Goal: Task Accomplishment & Management: Manage account settings

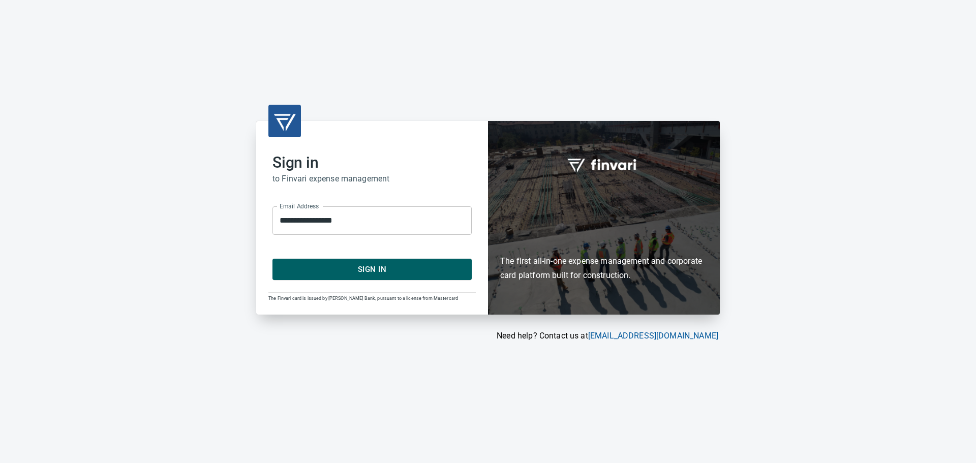
click at [387, 273] on span "Sign In" at bounding box center [372, 269] width 177 height 13
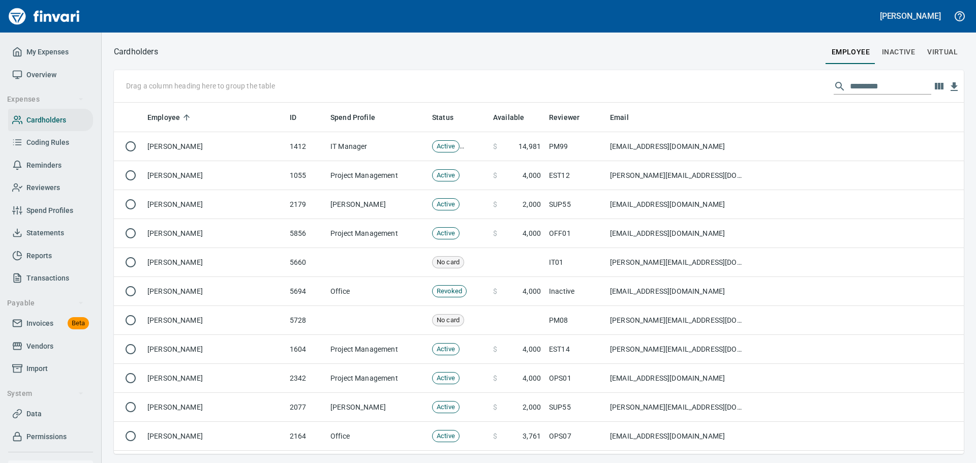
scroll to position [343, 834]
click at [216, 85] on p "Drag a column heading here to group the table" at bounding box center [200, 86] width 149 height 10
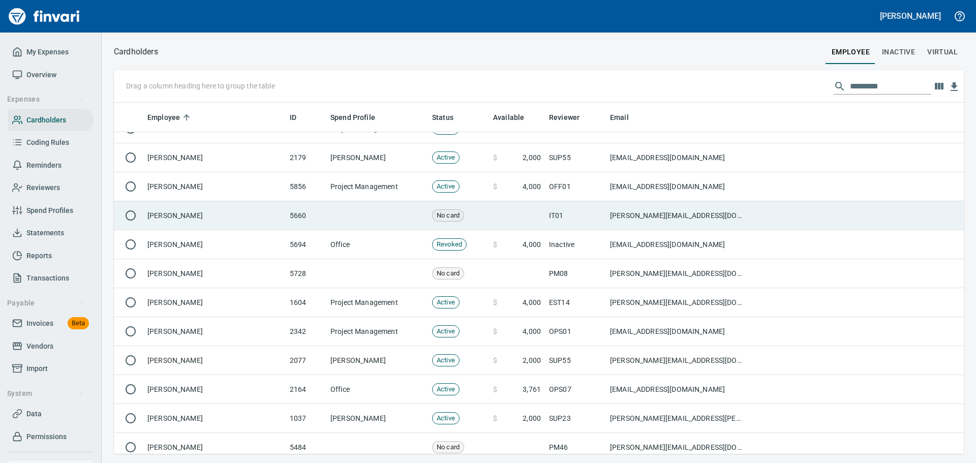
scroll to position [51, 0]
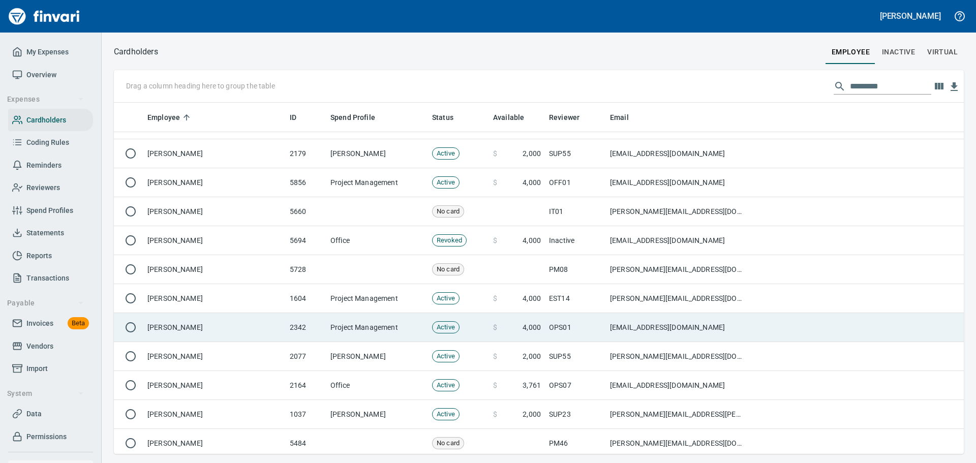
click at [177, 329] on td "[PERSON_NAME]" at bounding box center [214, 327] width 142 height 29
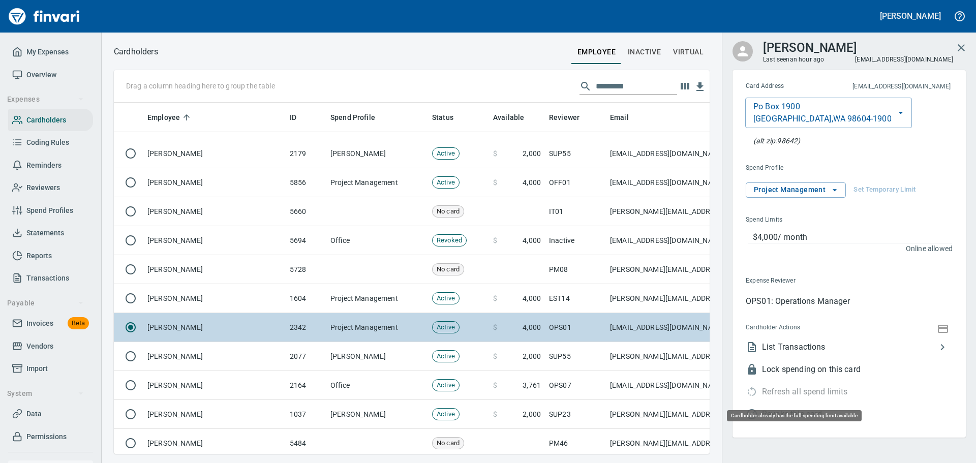
scroll to position [336, 580]
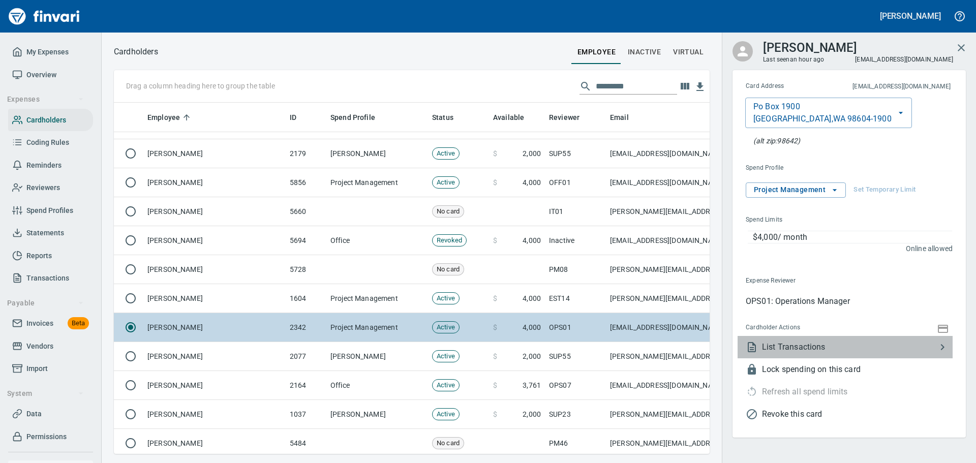
click at [803, 350] on span "List Transactions" at bounding box center [849, 347] width 174 height 12
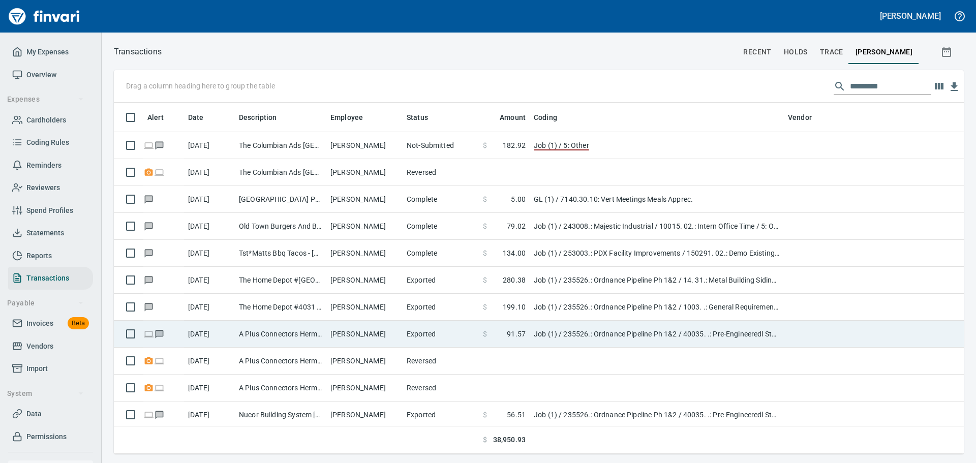
scroll to position [343, 834]
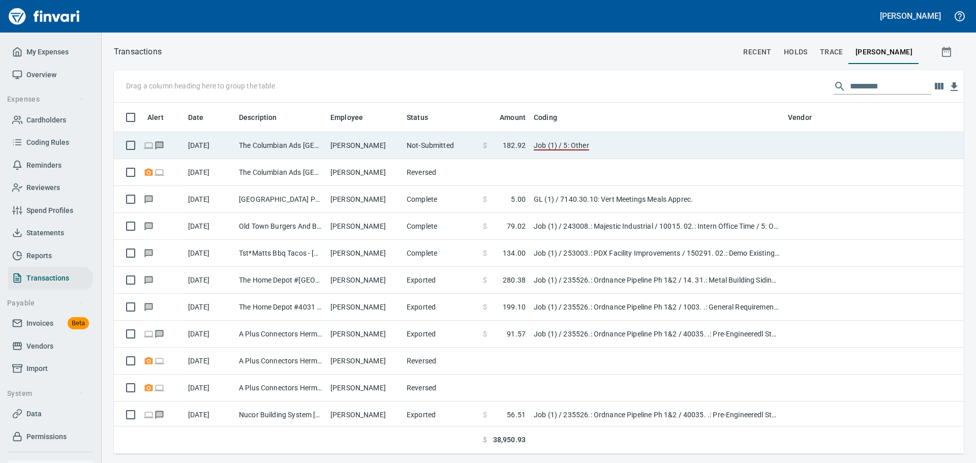
click at [343, 146] on td "[PERSON_NAME]" at bounding box center [364, 145] width 76 height 27
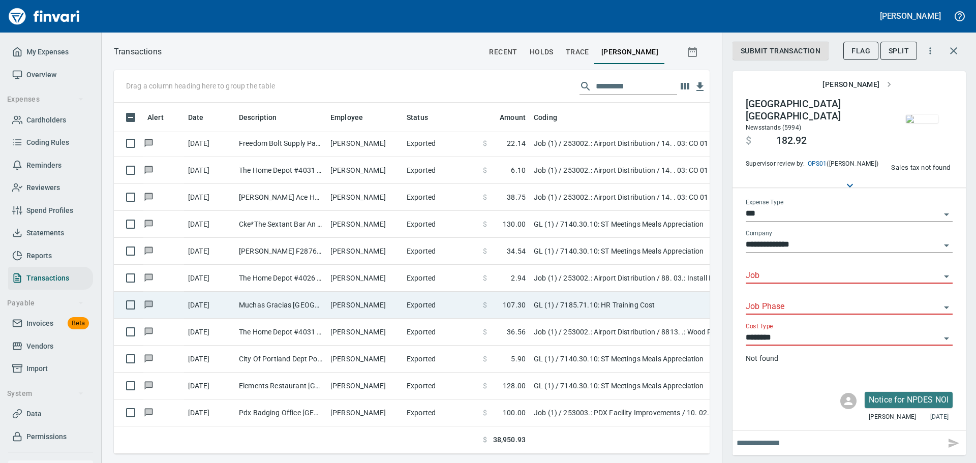
scroll to position [457, 0]
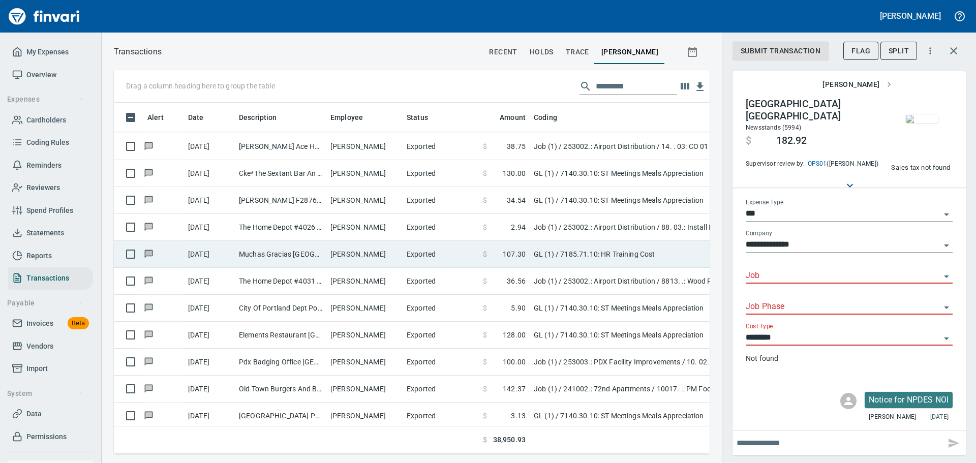
click at [342, 256] on td "[PERSON_NAME]" at bounding box center [364, 254] width 76 height 27
type input "**"
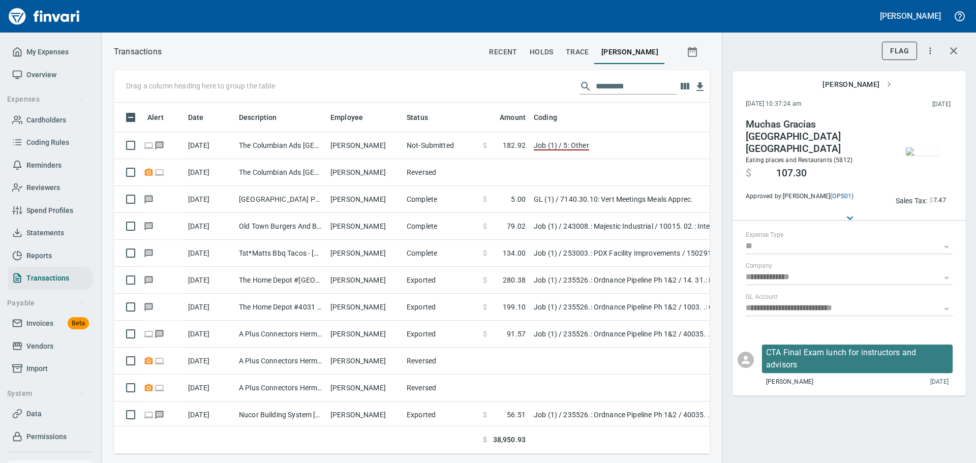
click at [609, 90] on input "text" at bounding box center [635, 86] width 81 height 16
click at [39, 280] on span "Transactions" at bounding box center [47, 278] width 43 height 13
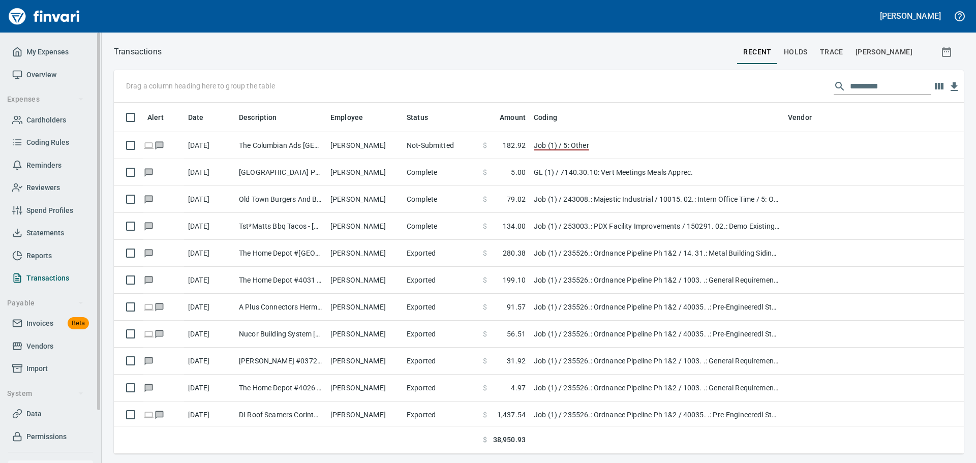
scroll to position [343, 834]
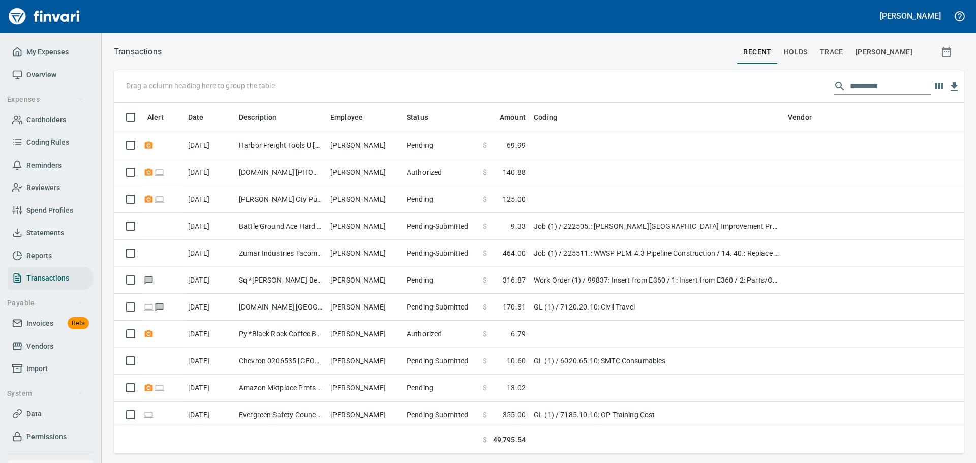
click at [859, 91] on input "text" at bounding box center [890, 86] width 81 height 16
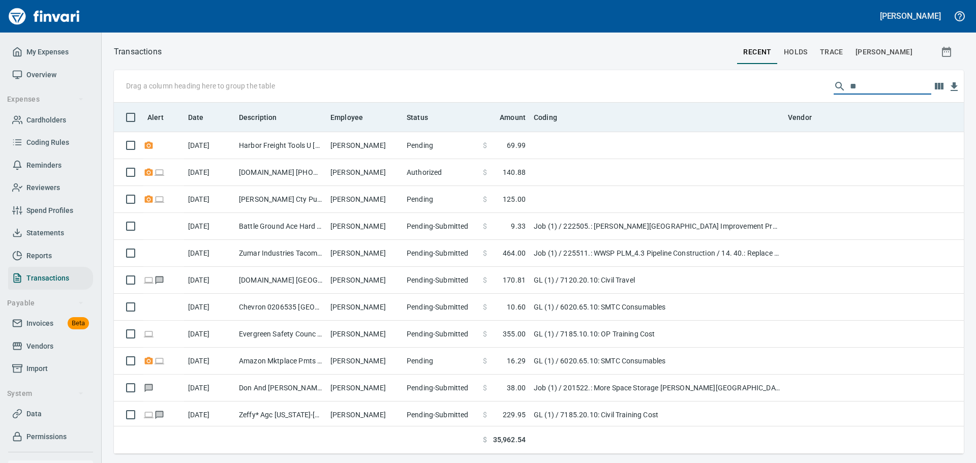
type input "*"
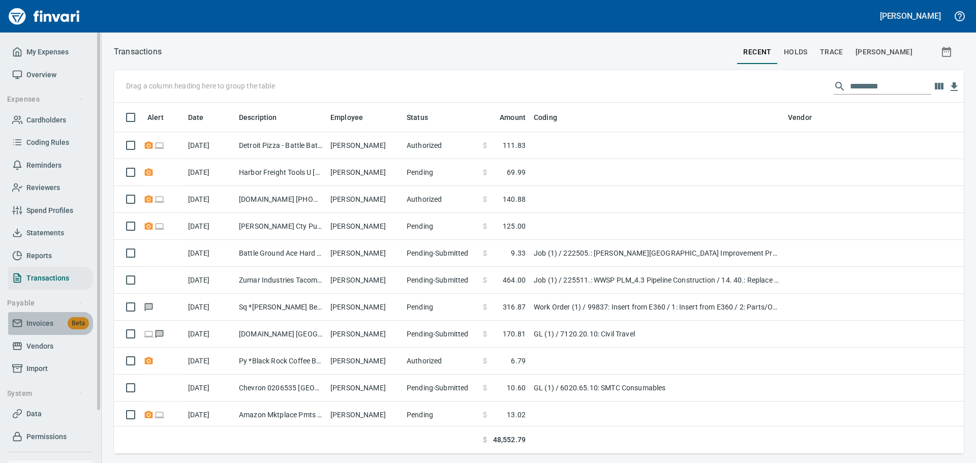
click at [18, 320] on icon at bounding box center [17, 323] width 9 height 7
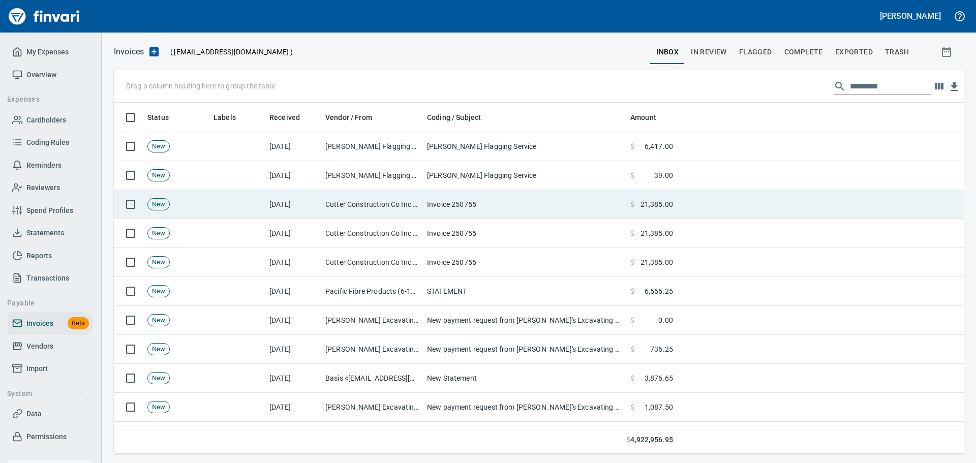
scroll to position [343, 834]
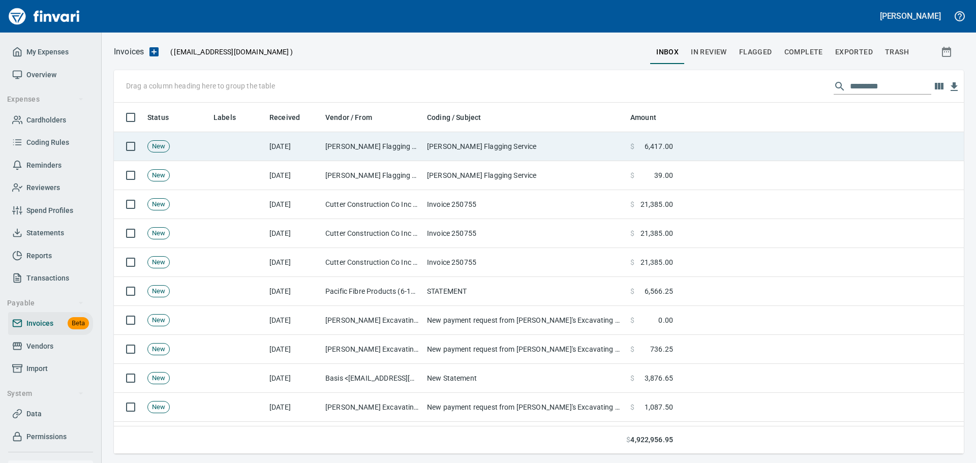
click at [434, 144] on td "[PERSON_NAME] Flagging Service" at bounding box center [524, 146] width 203 height 29
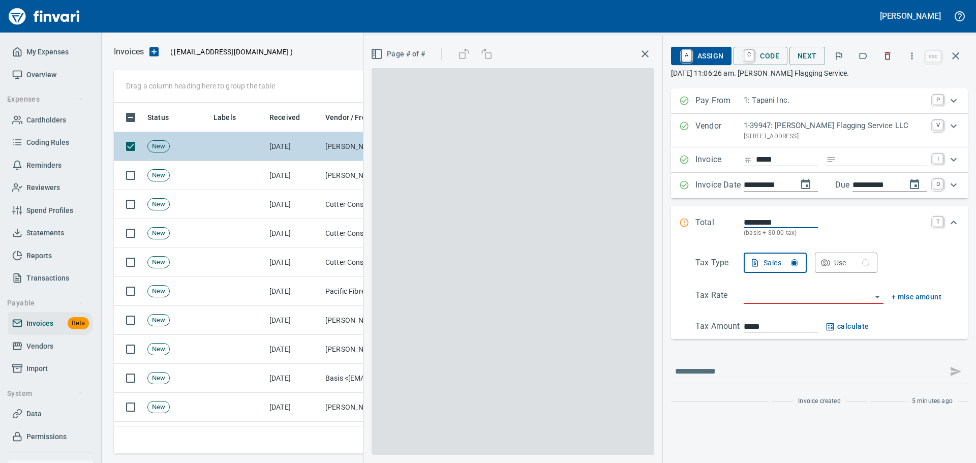
scroll to position [343, 834]
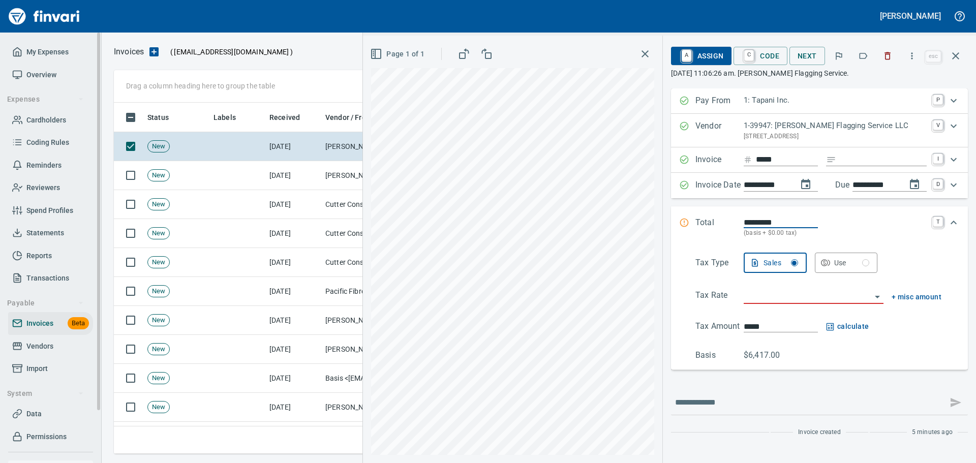
click at [65, 53] on span "My Expenses" at bounding box center [47, 52] width 42 height 13
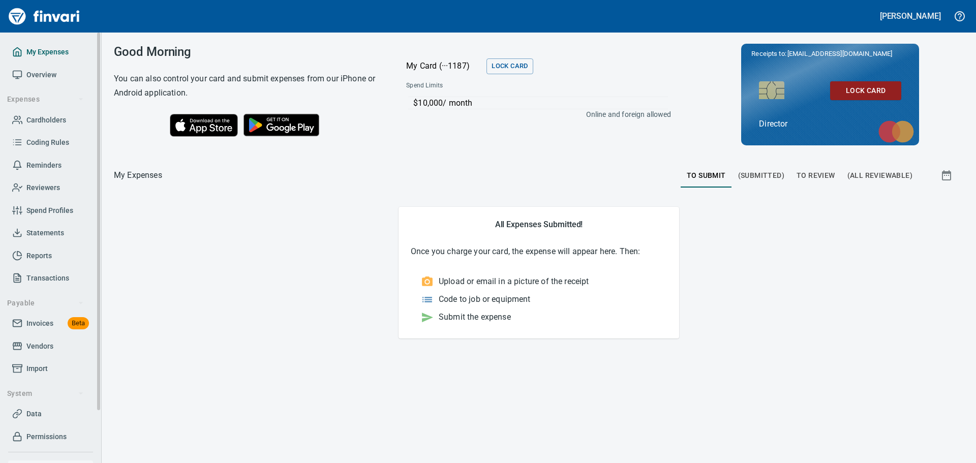
click at [8, 41] on link "My Expenses" at bounding box center [50, 52] width 85 height 23
